Goal: Check status: Check status

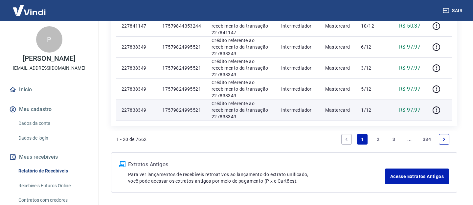
scroll to position [478, 0]
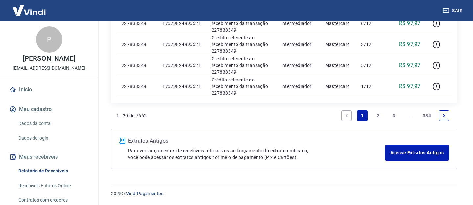
click at [380, 118] on link "2" at bounding box center [377, 115] width 11 height 11
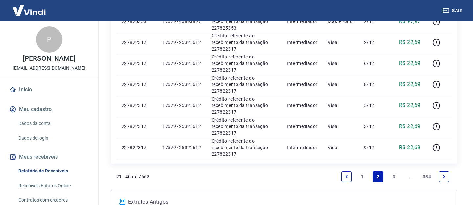
scroll to position [443, 0]
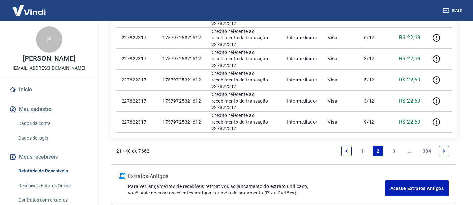
click at [362, 151] on link "1" at bounding box center [362, 151] width 11 height 11
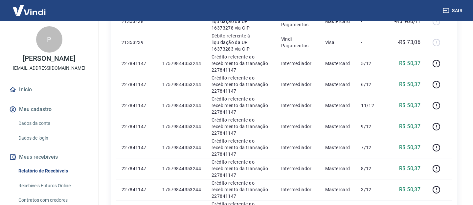
scroll to position [213, 0]
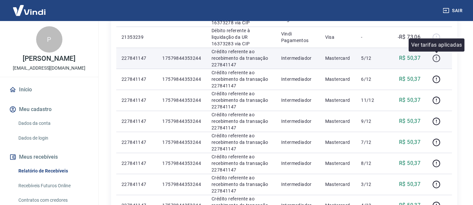
click at [435, 59] on icon "button" at bounding box center [436, 58] width 8 height 8
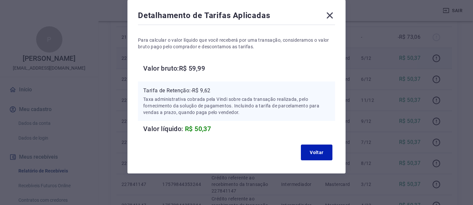
scroll to position [0, 0]
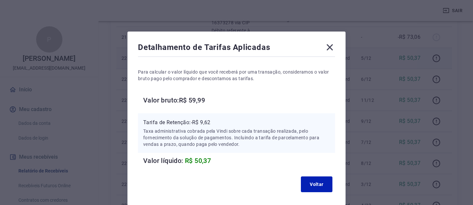
click at [330, 46] on icon at bounding box center [329, 47] width 11 height 11
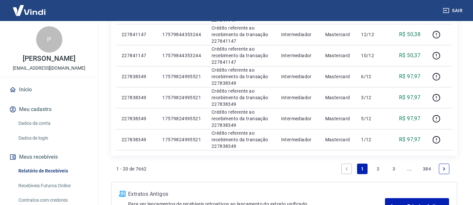
scroll to position [478, 0]
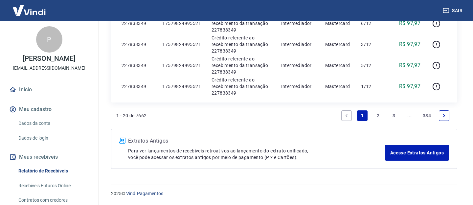
click at [378, 110] on link "2" at bounding box center [377, 115] width 11 height 11
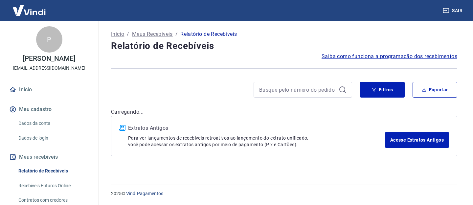
click at [377, 117] on div "Extratos Antigos Para ver lançamentos de recebíveis retroativos ao lançamento d…" at bounding box center [284, 136] width 346 height 40
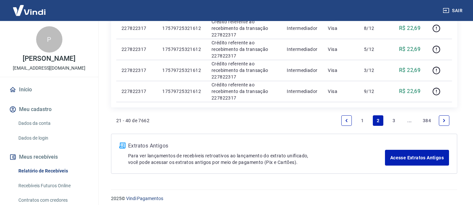
scroll to position [478, 0]
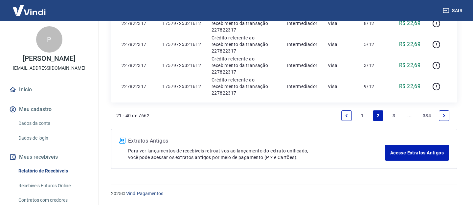
click at [394, 117] on link "3" at bounding box center [393, 115] width 11 height 11
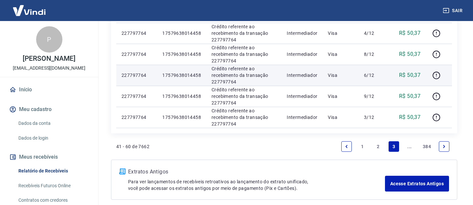
scroll to position [478, 0]
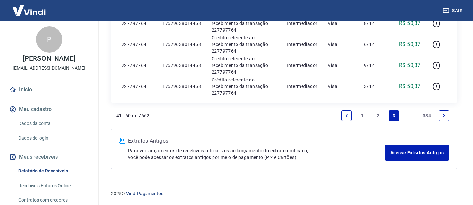
click at [445, 116] on icon "Next page" at bounding box center [443, 115] width 5 height 5
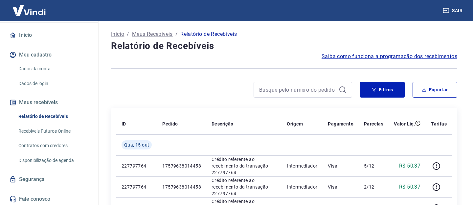
scroll to position [56, 0]
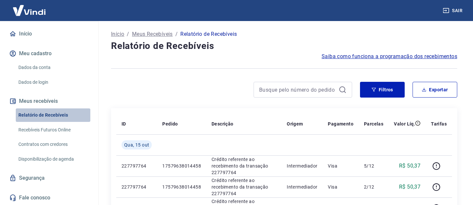
click at [46, 115] on link "Relatório de Recebíveis" at bounding box center [53, 114] width 74 height 13
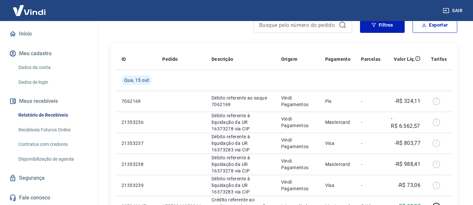
scroll to position [71, 0]
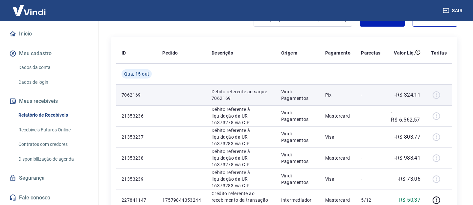
click at [438, 95] on div at bounding box center [439, 95] width 16 height 11
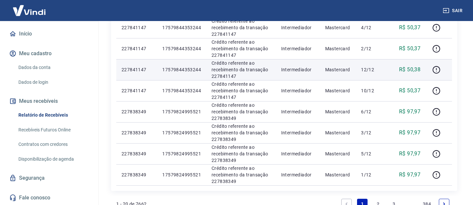
scroll to position [461, 0]
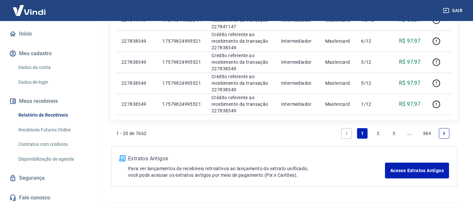
click at [393, 133] on link "3" at bounding box center [393, 133] width 11 height 11
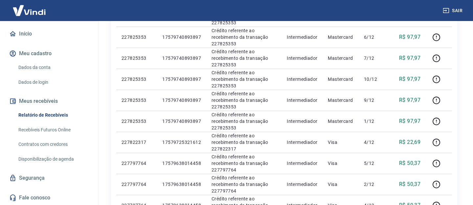
scroll to position [284, 0]
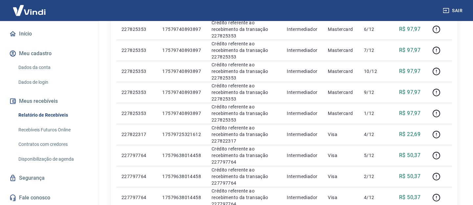
click at [42, 129] on link "Recebíveis Futuros Online" at bounding box center [53, 129] width 74 height 13
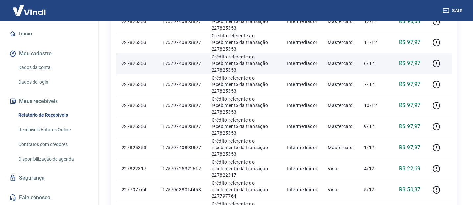
scroll to position [248, 0]
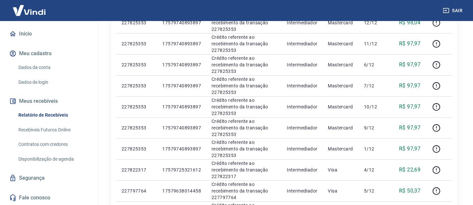
click at [51, 113] on link "Relatório de Recebíveis" at bounding box center [53, 114] width 74 height 13
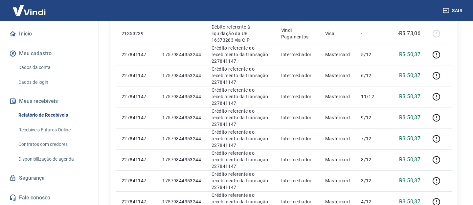
scroll to position [106, 0]
